Goal: Check status: Check status

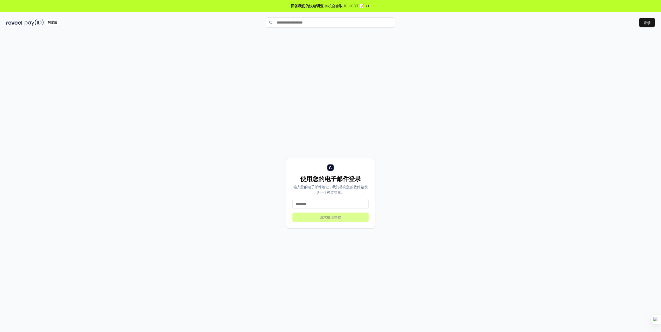
click at [333, 208] on input at bounding box center [330, 203] width 76 height 9
type input "**********"
click at [330, 220] on button "请求魔术链接" at bounding box center [330, 217] width 76 height 9
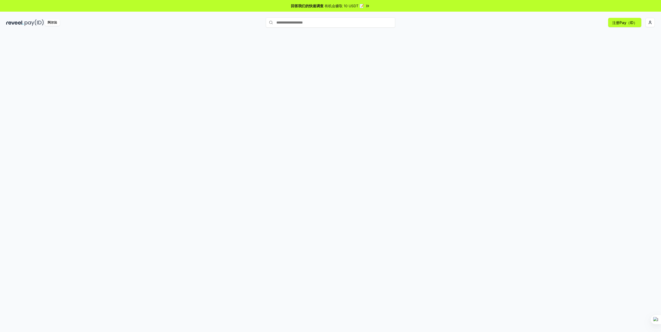
click at [359, 24] on input "text" at bounding box center [330, 22] width 129 height 10
drag, startPoint x: 561, startPoint y: 48, endPoint x: 569, endPoint y: 48, distance: 8.0
click at [562, 48] on div at bounding box center [330, 188] width 661 height 318
click at [339, 62] on button "路线" at bounding box center [330, 61] width 42 height 7
click at [301, 59] on button "轮廓" at bounding box center [288, 61] width 42 height 7
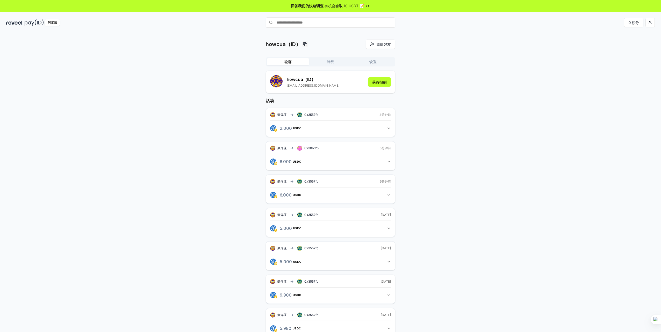
click at [375, 162] on button "6.000 USDC 6 USDC" at bounding box center [330, 161] width 121 height 9
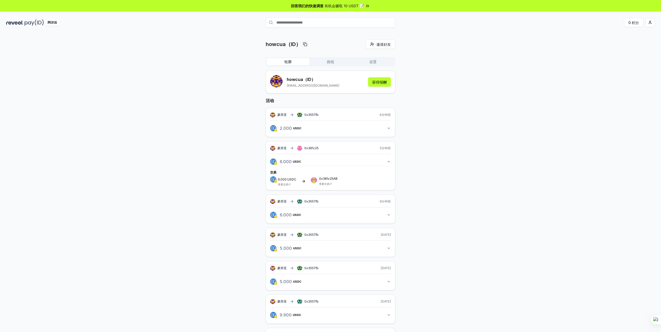
click at [324, 184] on link "查看交易" at bounding box center [324, 183] width 10 height 3
drag, startPoint x: 303, startPoint y: 147, endPoint x: 318, endPoint y: 149, distance: 15.1
click at [318, 149] on div "豪库亚 0x381c25" at bounding box center [294, 148] width 48 height 5
click at [323, 142] on span "0x381c25ABd5f967f9FD0b1B5b5a915b1eC5d6218C" at bounding box center [310, 142] width 75 height 4
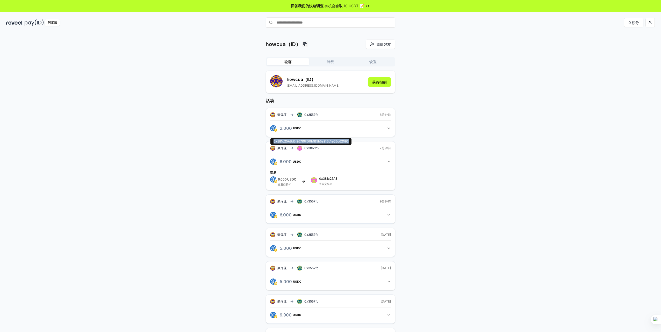
click at [323, 142] on span "0x381c25ABd5f967f9FD0b1B5b5a915b1eC5d6218C" at bounding box center [310, 142] width 75 height 4
copy span "0x381c25ABd5f967f9FD0b1B5b5a915b1eC5d6218C"
click at [313, 147] on span "0x381c25" at bounding box center [311, 148] width 14 height 4
click at [311, 142] on span "0x381c25ABd5f967f9FD0b1B5b5a915b1eC5d6218C" at bounding box center [310, 142] width 75 height 4
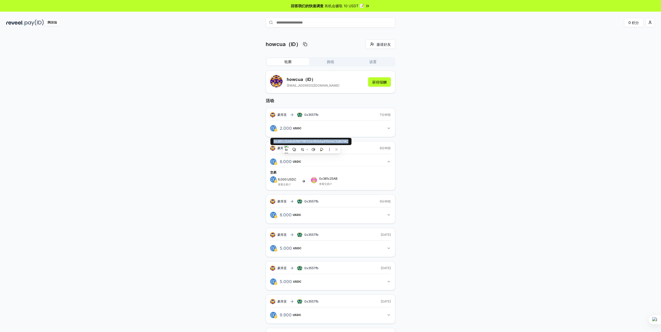
copy span "0x381c25ABd5f967f9FD0b1B5b5a915b1eC5d6218C"
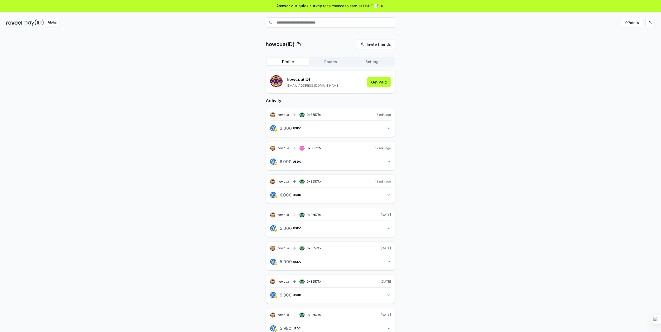
click at [428, 238] on div "howcua(ID) Invite friends Invite Profile Routes Settings howcua (ID) [EMAIL_ADD…" at bounding box center [330, 243] width 648 height 406
drag, startPoint x: 445, startPoint y: 55, endPoint x: 440, endPoint y: 64, distance: 10.8
click at [445, 55] on div "howcua(ID) Invite friends Invite Profile Routes Settings howcua (ID) [EMAIL_ADD…" at bounding box center [330, 243] width 648 height 406
click at [314, 147] on span "0x381c25" at bounding box center [313, 148] width 14 height 4
click at [328, 149] on div "howcua 0x381c25 17 min ago" at bounding box center [330, 148] width 121 height 5
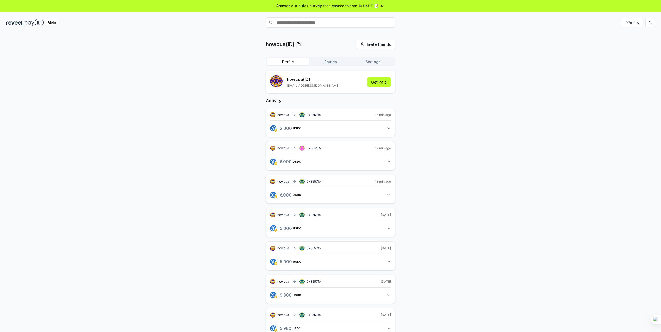
click at [328, 153] on div "howcua 0x381c25 17 min ago 6.000 USDC 6 USDC" at bounding box center [330, 155] width 129 height 29
click at [312, 148] on span "0x381c25" at bounding box center [313, 148] width 14 height 4
click at [312, 146] on div "howcua 0x381c25" at bounding box center [295, 148] width 51 height 5
click at [409, 158] on div "howcua(ID) Invite friends Invite Profile Routes Settings howcua (ID) [EMAIL_ADD…" at bounding box center [330, 243] width 648 height 406
click at [389, 165] on button "6.000 USDC 6 USDC" at bounding box center [330, 161] width 121 height 9
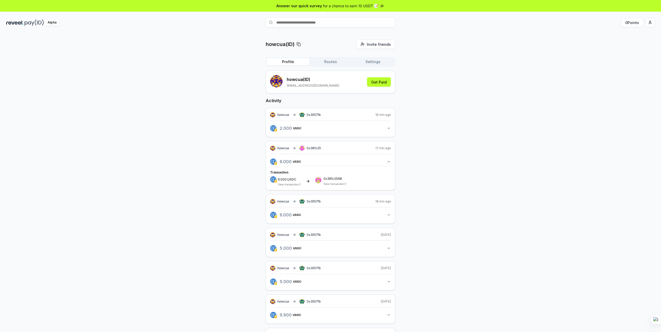
click at [307, 143] on div "howcua 0x381c25 17 min ago 6.000 USDC 6 USDC Transaction 6.000 USDC View transa…" at bounding box center [330, 165] width 129 height 49
click at [308, 147] on span "0x381c25" at bounding box center [313, 148] width 14 height 4
click at [300, 149] on rect at bounding box center [299, 149] width 1 height 1
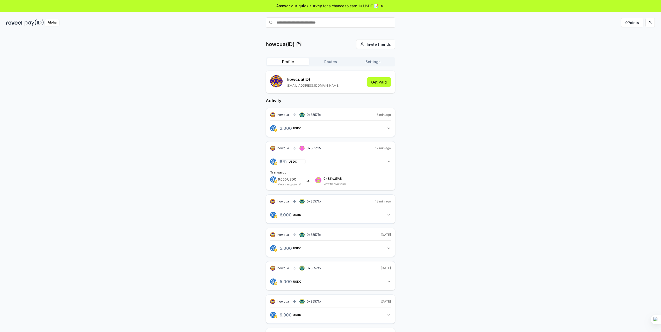
click at [298, 159] on div "6.000 USDC 6 USDC" at bounding box center [292, 161] width 28 height 9
click at [327, 161] on button "6.000 USDC 6 USDC" at bounding box center [330, 161] width 121 height 9
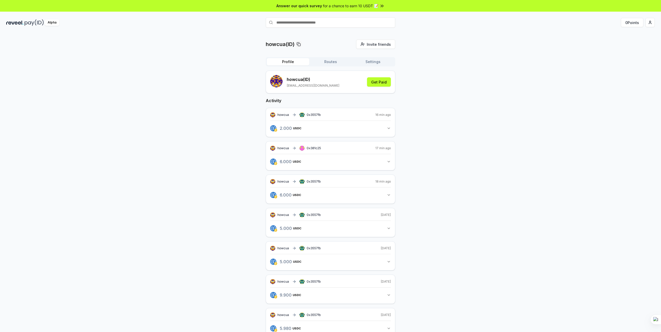
click at [337, 166] on div "howcua 0x381c25 17 min ago 6.000 USDC 6 USDC" at bounding box center [330, 155] width 129 height 29
click at [349, 158] on button "6.000 USDC 6 USDC" at bounding box center [330, 161] width 121 height 9
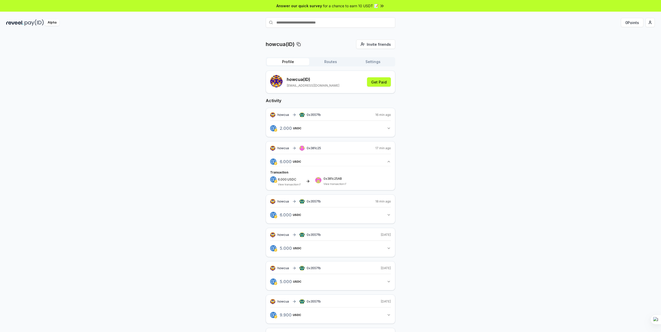
click at [350, 165] on button "6.000 USDC 6 USDC" at bounding box center [330, 161] width 121 height 9
click at [291, 160] on span "USDC" at bounding box center [292, 161] width 9 height 3
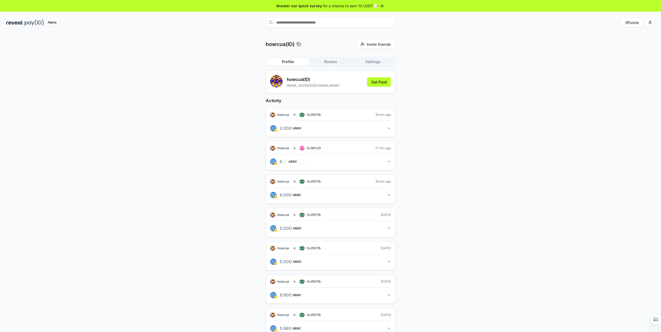
click at [291, 160] on span "USDC" at bounding box center [292, 161] width 9 height 3
click at [280, 161] on span "6 USDC" at bounding box center [288, 162] width 17 height 4
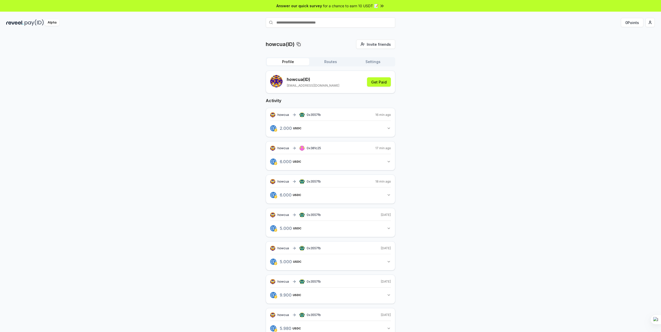
click at [327, 163] on button "6.000 USDC 6 USDC" at bounding box center [330, 161] width 121 height 9
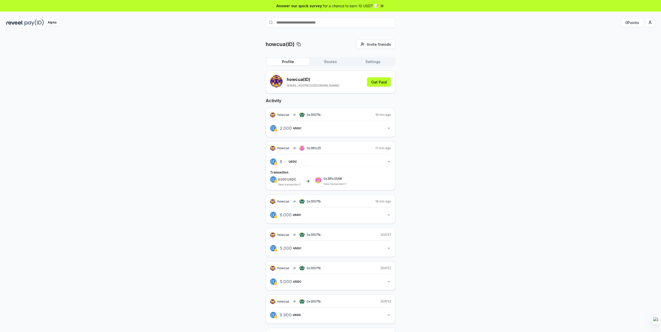
click at [287, 162] on span "6 USDC" at bounding box center [288, 162] width 17 height 4
click at [310, 175] on div "Transaction 6.000 USDC View transaction 0x381c25AB View transaction" at bounding box center [330, 178] width 121 height 17
click at [309, 182] on icon at bounding box center [308, 181] width 4 height 4
click at [326, 180] on span "0x381c25AB" at bounding box center [334, 178] width 23 height 3
click at [330, 180] on span "0x381c25AB" at bounding box center [334, 178] width 23 height 3
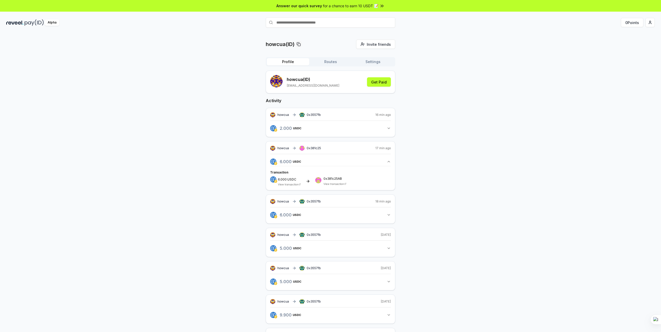
click at [291, 150] on div "howcua 0x381c25" at bounding box center [295, 148] width 51 height 5
click at [289, 149] on div "howcua 0x381c25" at bounding box center [295, 148] width 51 height 5
click at [295, 148] on icon at bounding box center [294, 148] width 4 height 4
click at [329, 153] on div "howcua 0x381c25 17 min ago 6.000 USDC 6 USDC Transaction 6.000 USDC View transa…" at bounding box center [330, 165] width 129 height 49
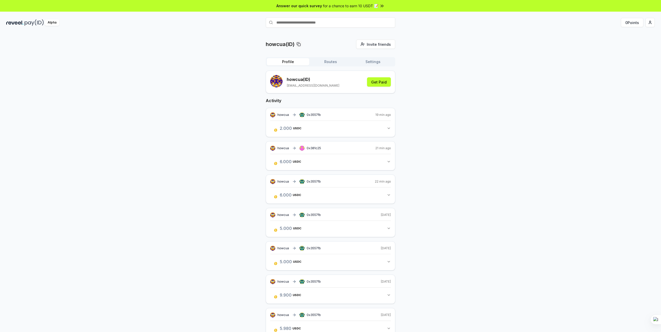
click at [313, 148] on span "0x381c25" at bounding box center [313, 148] width 14 height 4
click at [319, 149] on span "0x381c25" at bounding box center [313, 148] width 14 height 4
click at [372, 149] on div "howcua 0x381c25 21 min ago" at bounding box center [330, 148] width 121 height 5
drag, startPoint x: 376, startPoint y: 148, endPoint x: 368, endPoint y: 149, distance: 8.1
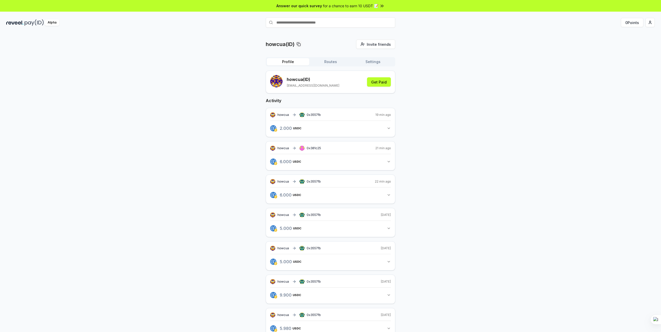
click at [376, 148] on span "21 min ago" at bounding box center [383, 148] width 16 height 4
click at [311, 145] on div "howcua 0x381c25 21 min ago 6.000 USDC 6 USDC" at bounding box center [330, 155] width 129 height 29
click at [303, 155] on div "6.000 USDC 6 USDC" at bounding box center [330, 160] width 121 height 12
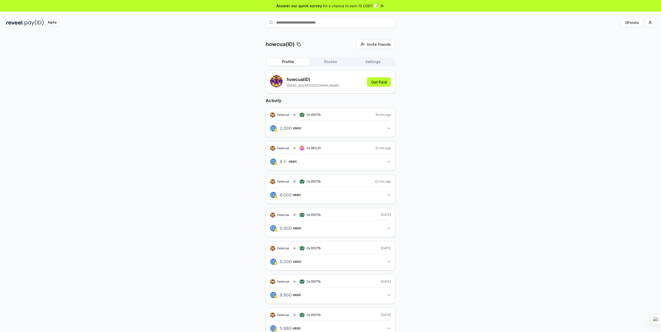
click at [301, 160] on div "6.000 USDC 6 USDC" at bounding box center [292, 161] width 28 height 9
click at [300, 162] on span "USDC" at bounding box center [299, 161] width 9 height 3
click at [356, 161] on button "6.000 USDC 6 USDC" at bounding box center [330, 161] width 121 height 9
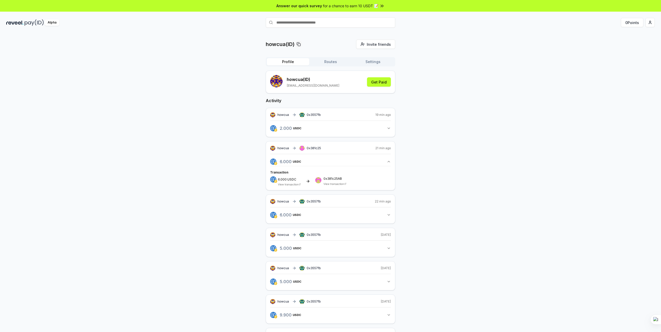
click at [329, 176] on div "Transaction 6.000 USDC View transaction 0x381c25AB View transaction" at bounding box center [330, 178] width 121 height 17
click at [327, 180] on span "0x381c25AB" at bounding box center [334, 178] width 23 height 3
click at [334, 176] on div "Transaction 6.000 USDC View transaction 0x381c25AB View transaction" at bounding box center [330, 178] width 121 height 17
